Goal: Task Accomplishment & Management: Complete application form

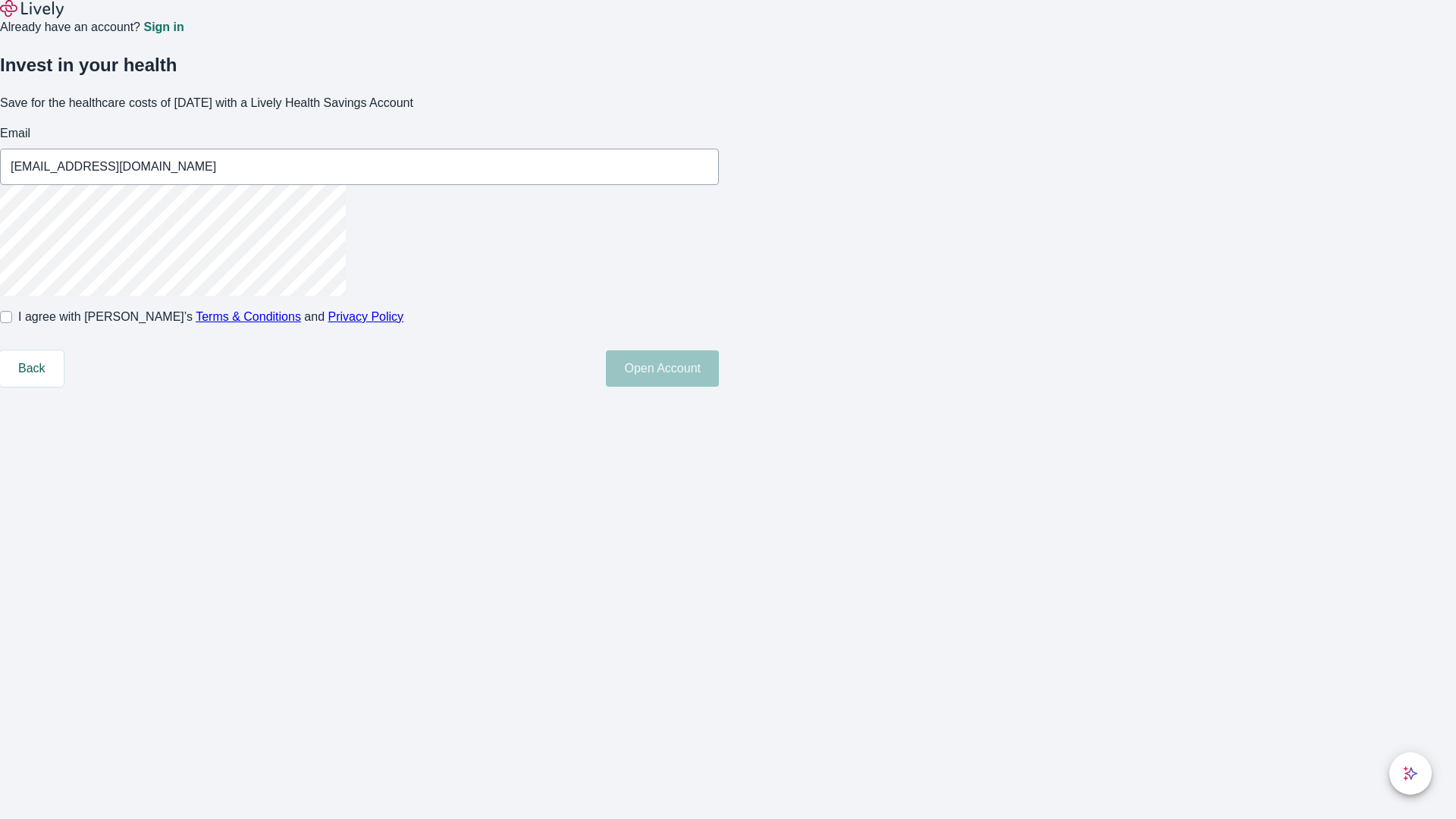
click at [12, 323] on input "I agree with Lively’s Terms & Conditions and Privacy Policy" at bounding box center [6, 317] width 12 height 12
checkbox input "true"
click at [718, 387] on button "Open Account" at bounding box center [662, 368] width 113 height 37
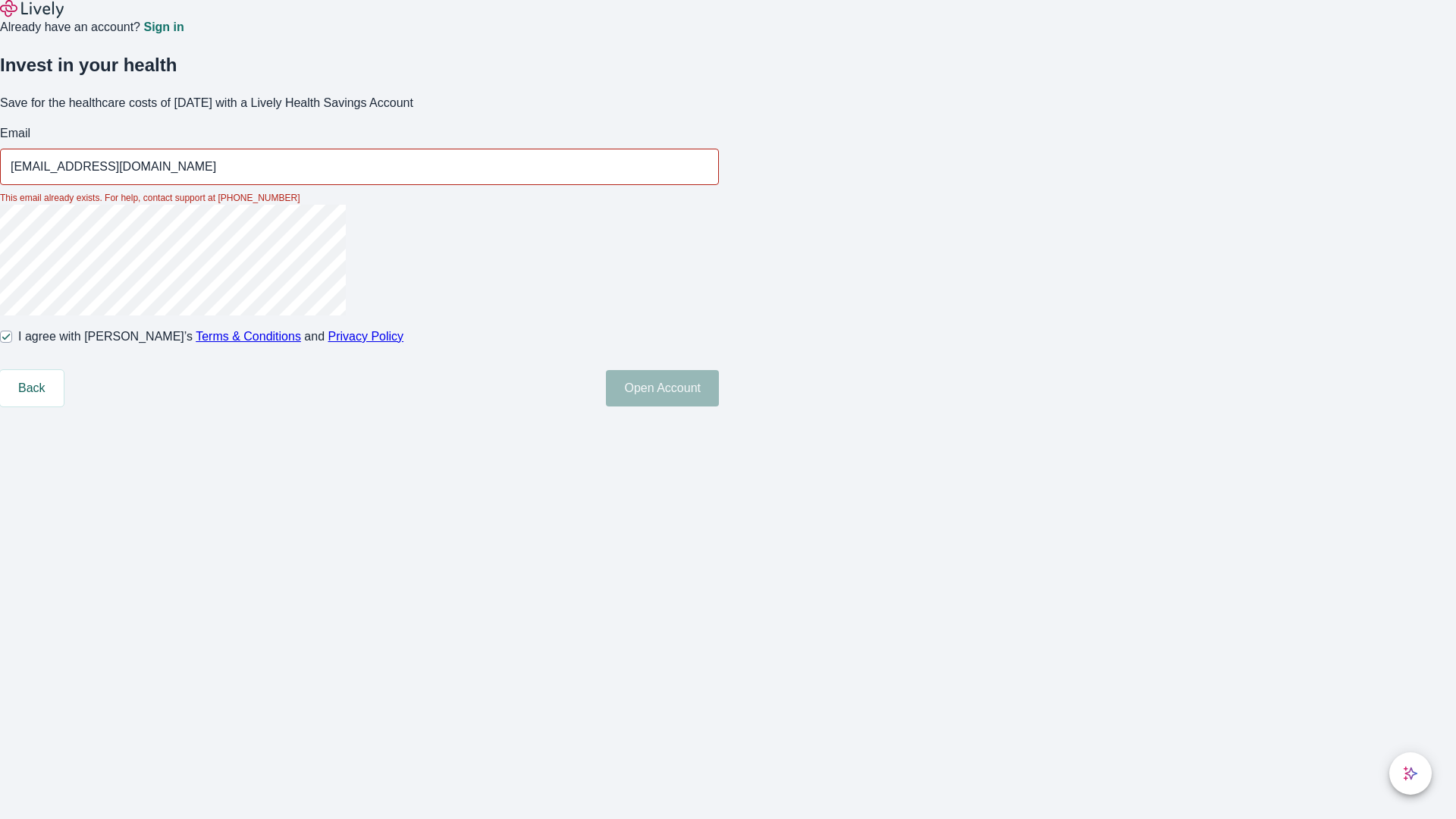
type input "[EMAIL_ADDRESS][DOMAIN_NAME]"
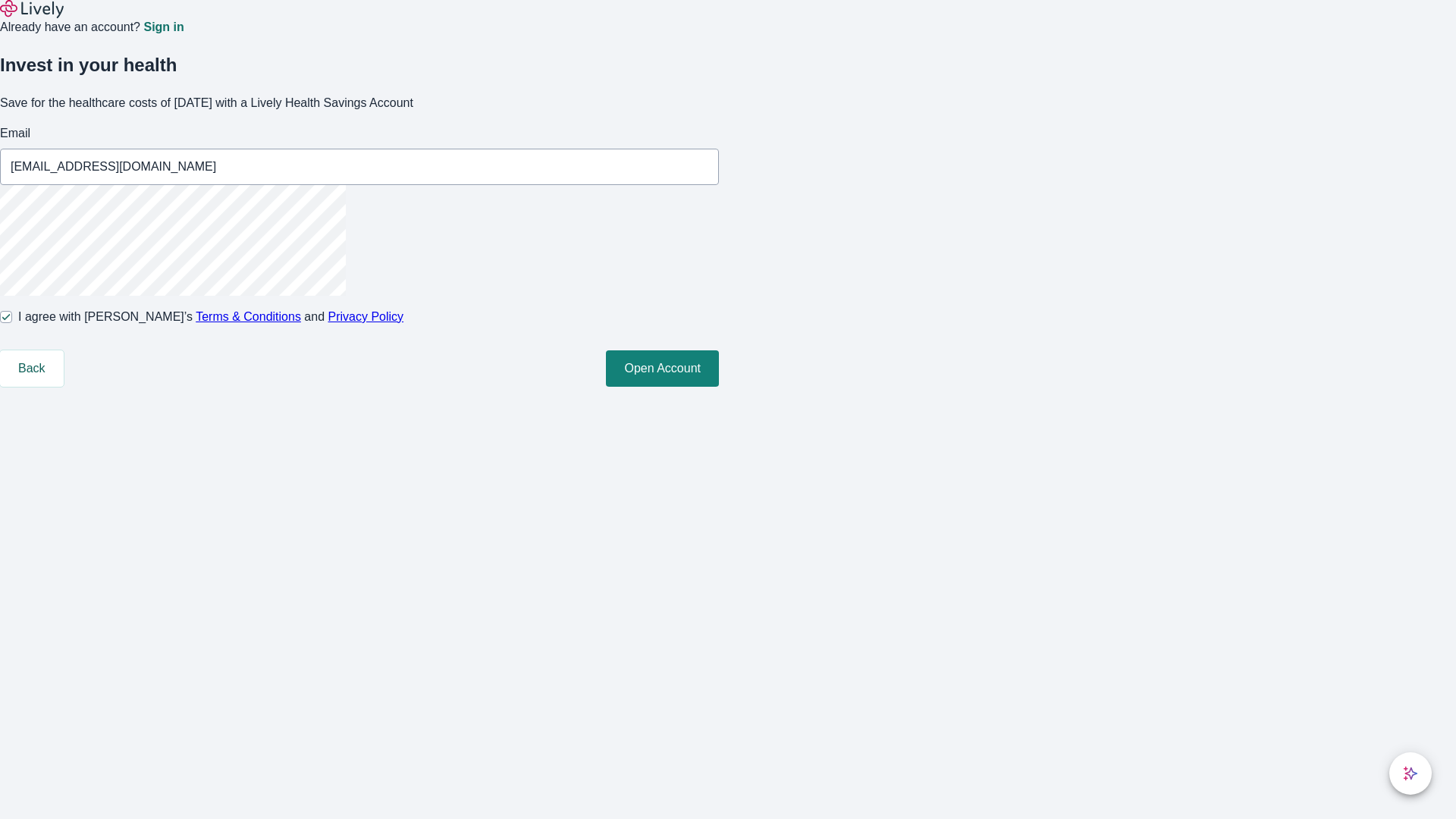
click at [12, 323] on input "I agree with Lively’s Terms & Conditions and Privacy Policy" at bounding box center [6, 317] width 12 height 12
checkbox input "false"
type input "[PERSON_NAME][EMAIL_ADDRESS][DOMAIN_NAME]"
click at [12, 323] on input "I agree with Lively’s Terms & Conditions and Privacy Policy" at bounding box center [6, 317] width 12 height 12
checkbox input "true"
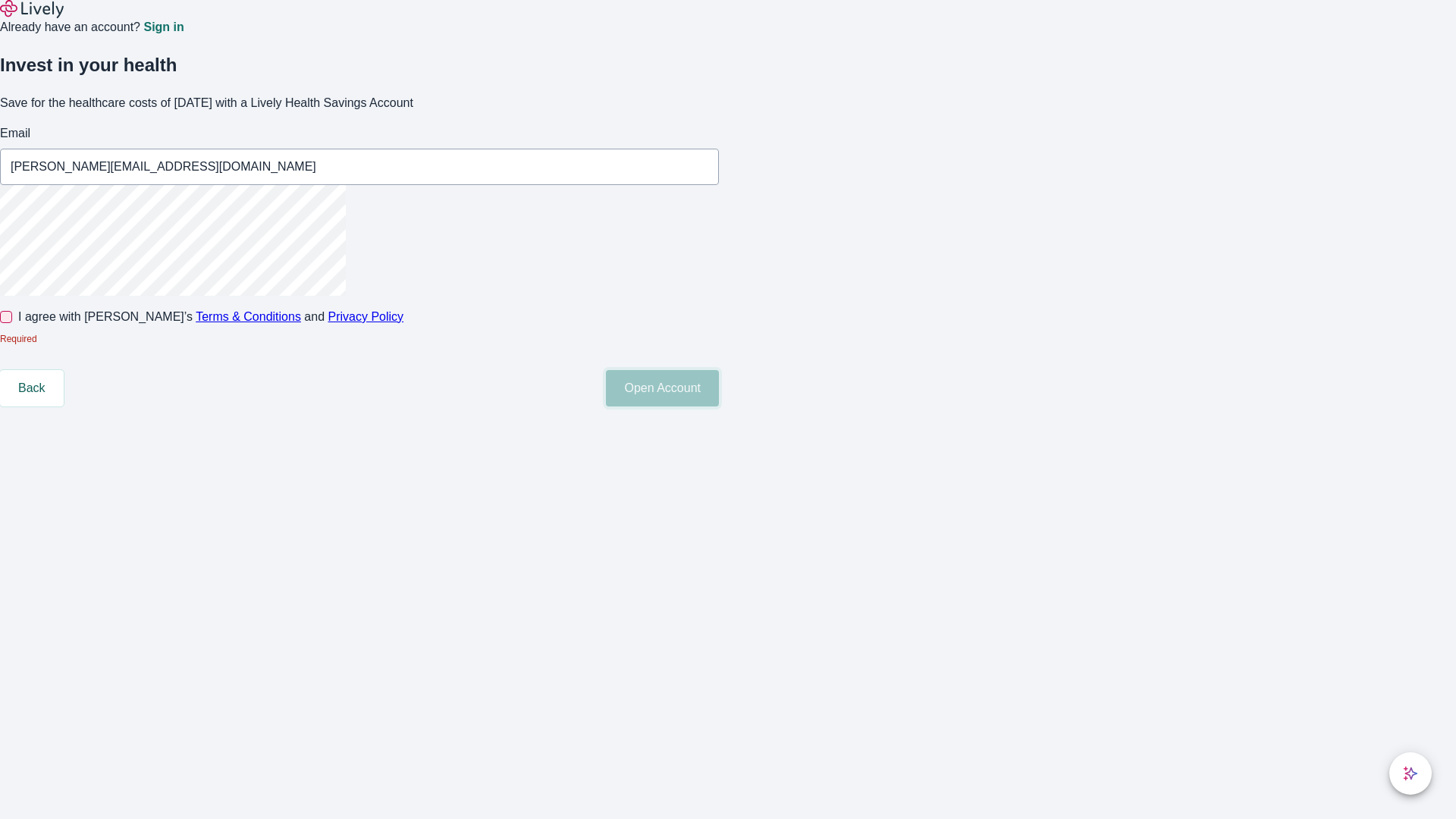
click at [718, 407] on button "Open Account" at bounding box center [662, 389] width 113 height 37
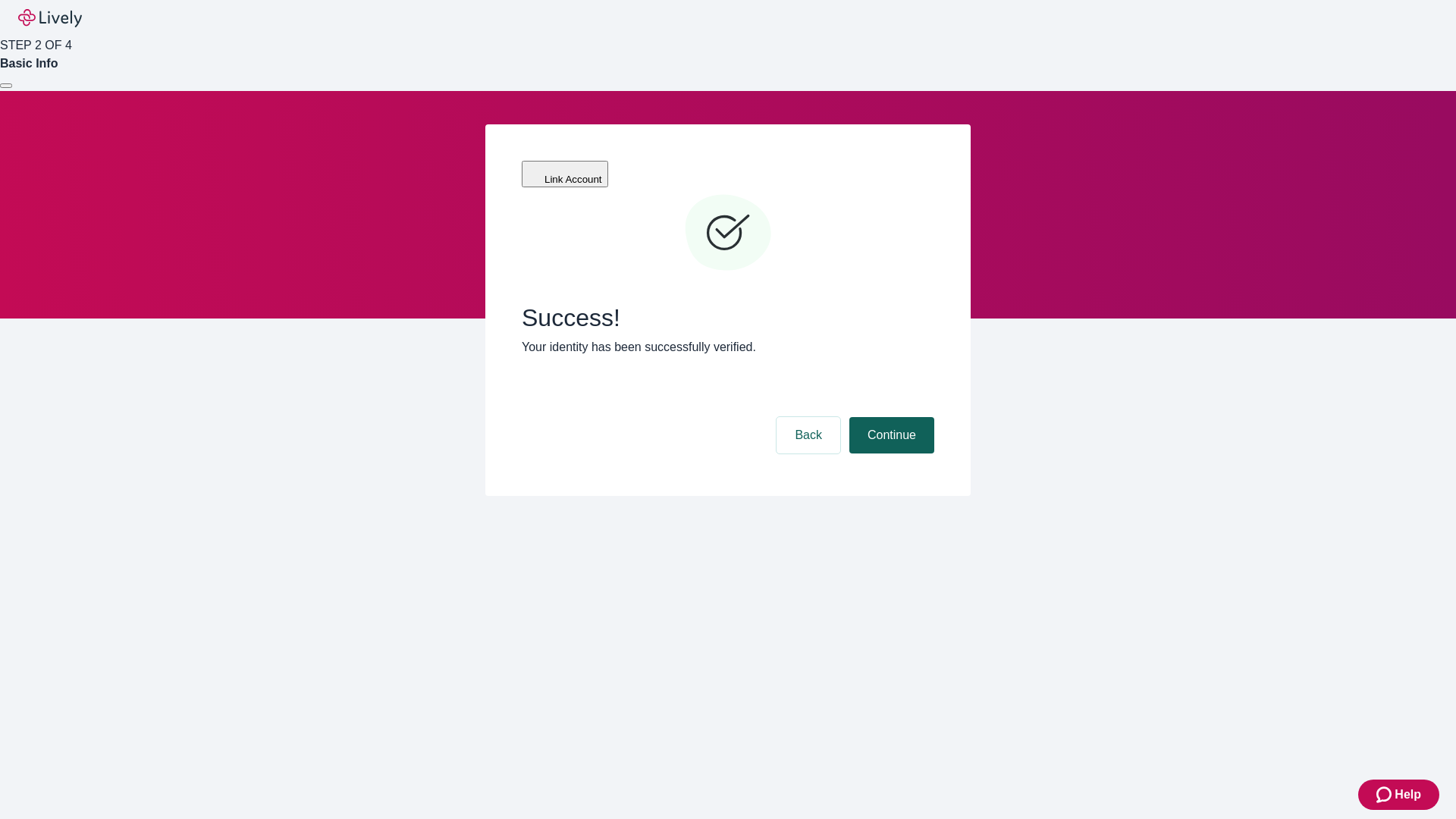
click at [889, 417] on button "Continue" at bounding box center [891, 436] width 85 height 37
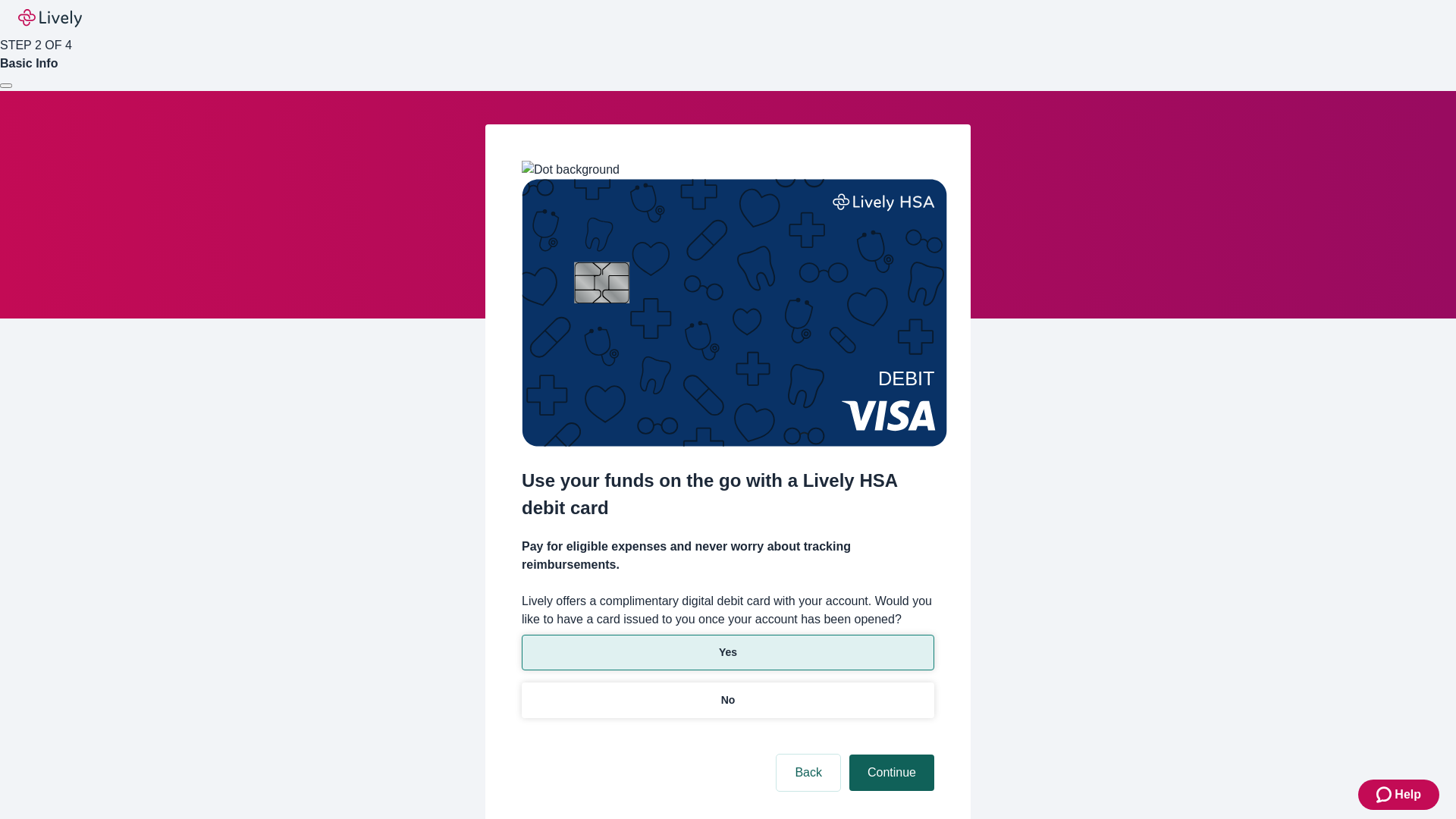
click at [727, 692] on p "No" at bounding box center [728, 700] width 15 height 16
click at [889, 754] on button "Continue" at bounding box center [891, 773] width 85 height 37
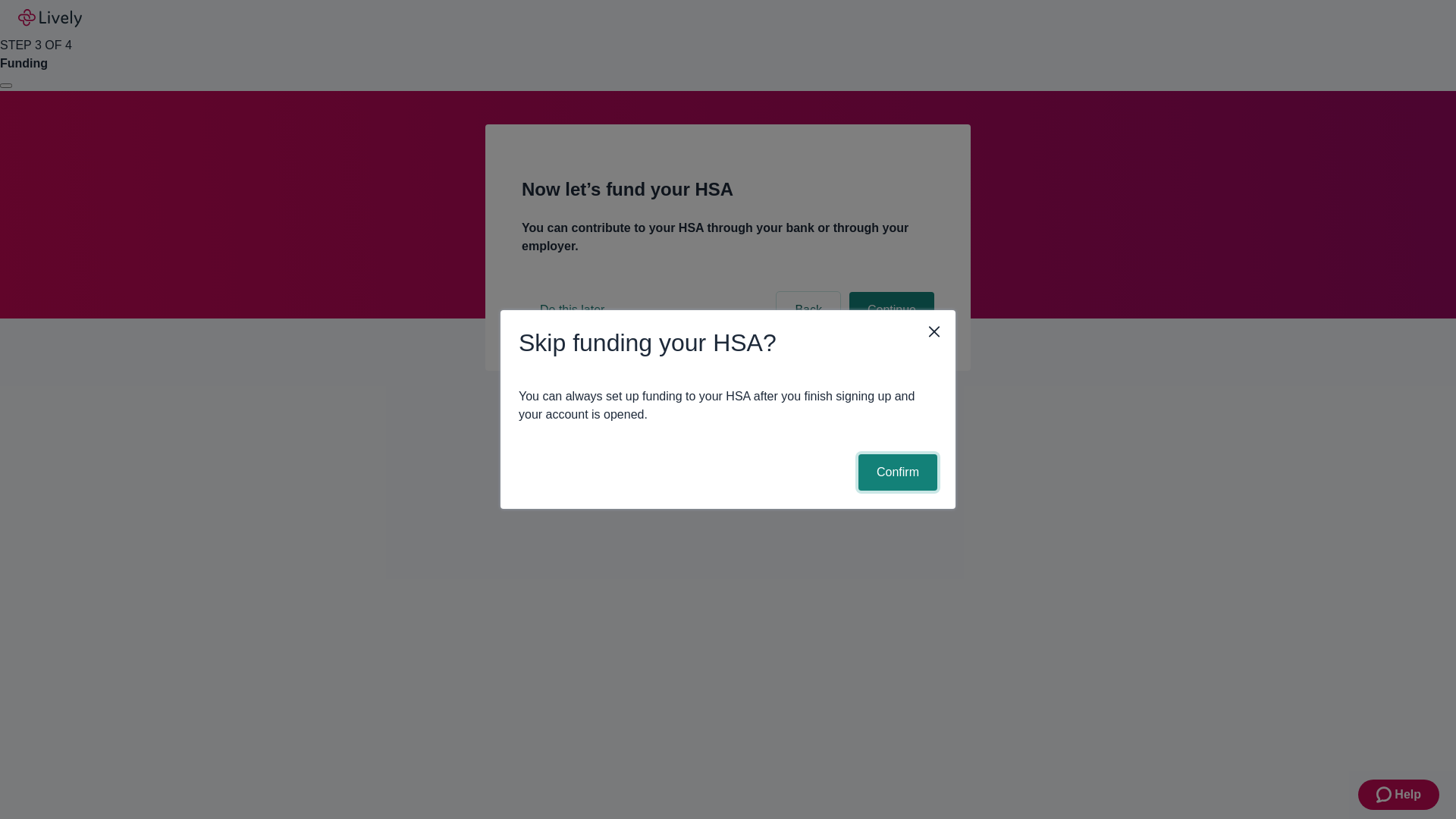
click at [896, 472] on button "Confirm" at bounding box center [897, 472] width 79 height 37
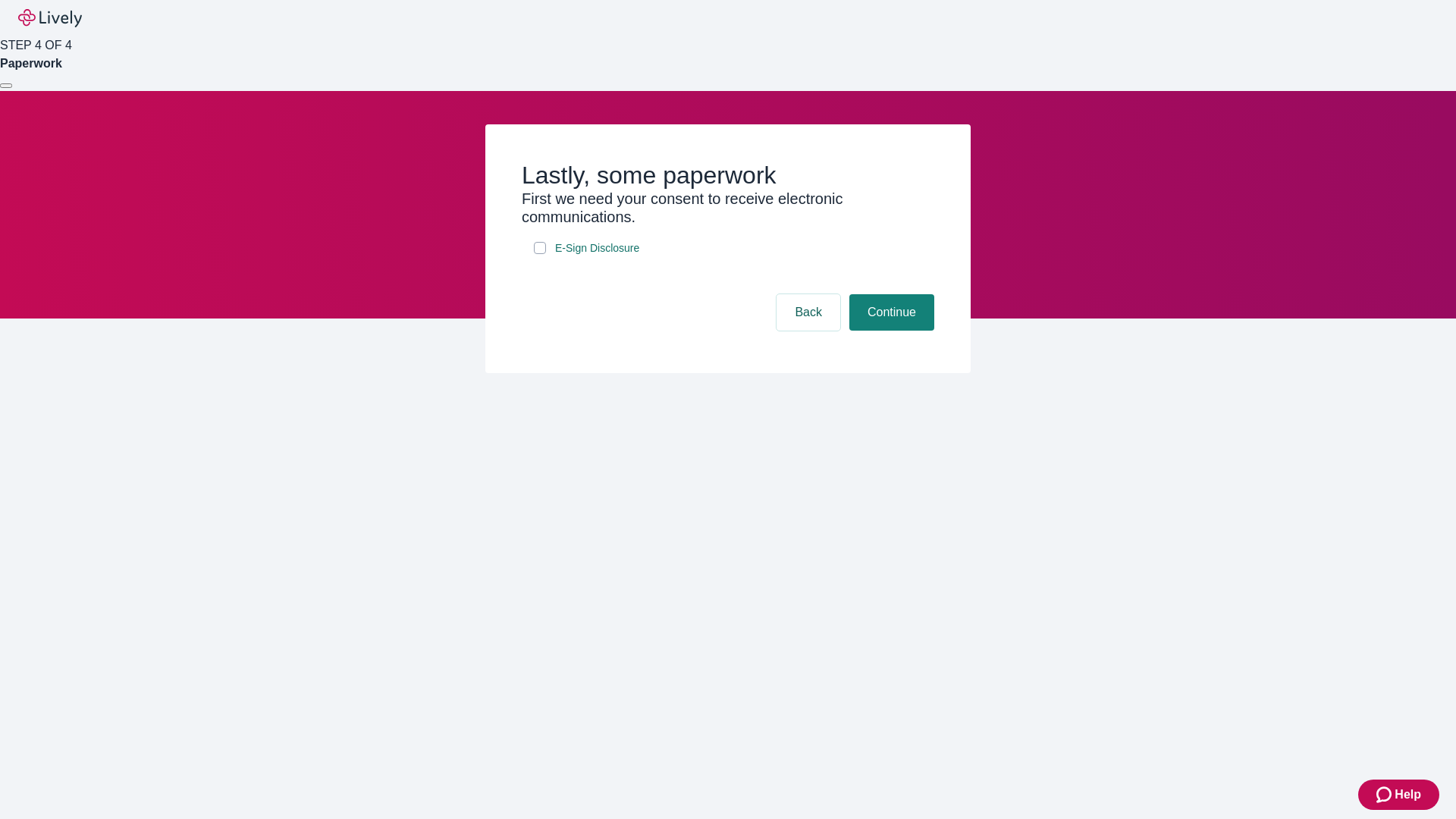
click at [539, 254] on input "E-Sign Disclosure" at bounding box center [539, 248] width 12 height 12
checkbox input "true"
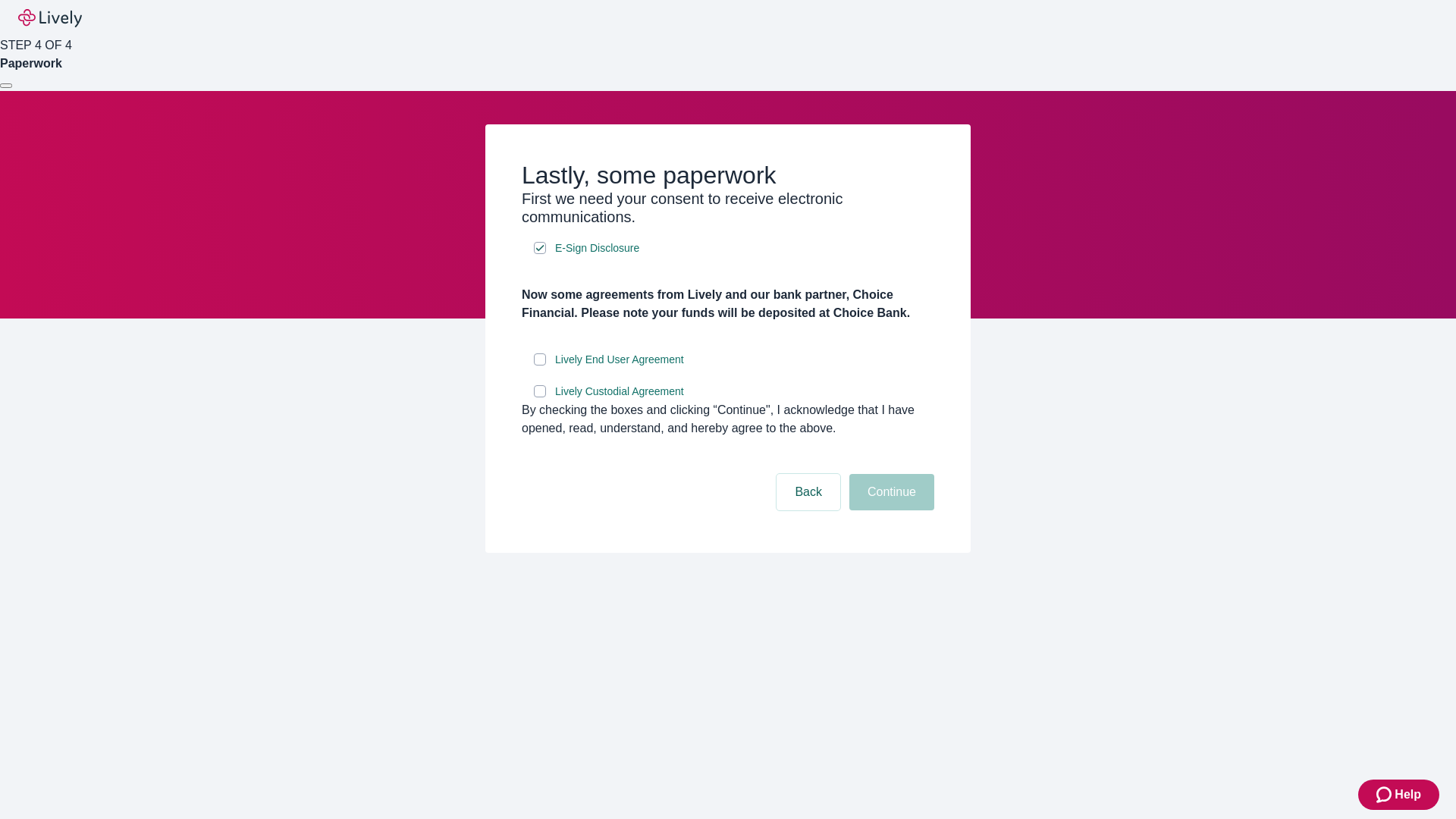
click at [539, 366] on input "Lively End User Agreement" at bounding box center [539, 360] width 12 height 12
checkbox input "true"
click at [539, 397] on input "Lively Custodial Agreement" at bounding box center [539, 391] width 12 height 12
checkbox input "true"
click at [889, 511] on button "Continue" at bounding box center [891, 492] width 85 height 37
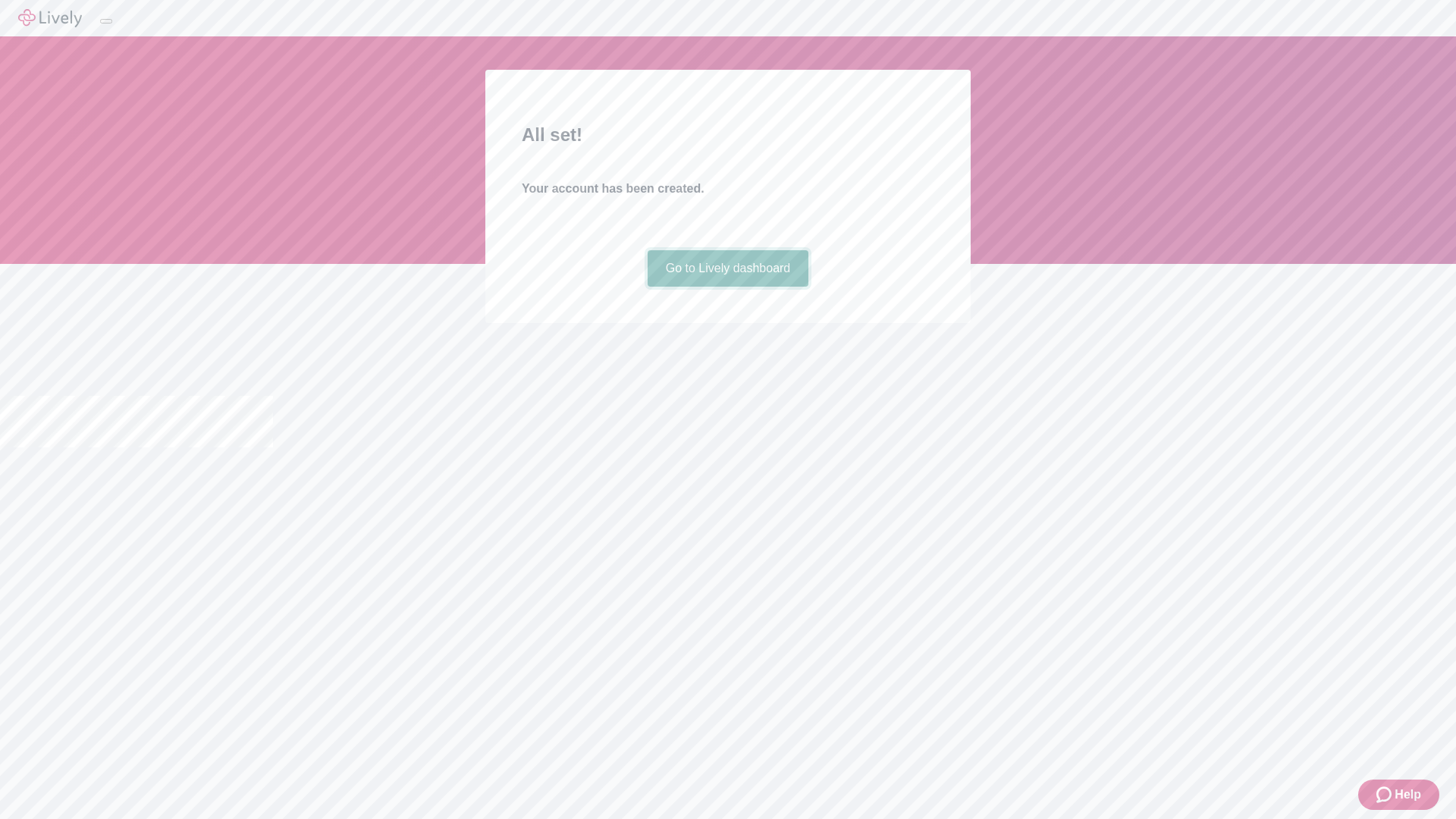
click at [727, 286] on link "Go to Lively dashboard" at bounding box center [728, 269] width 161 height 37
